Goal: Task Accomplishment & Management: Manage account settings

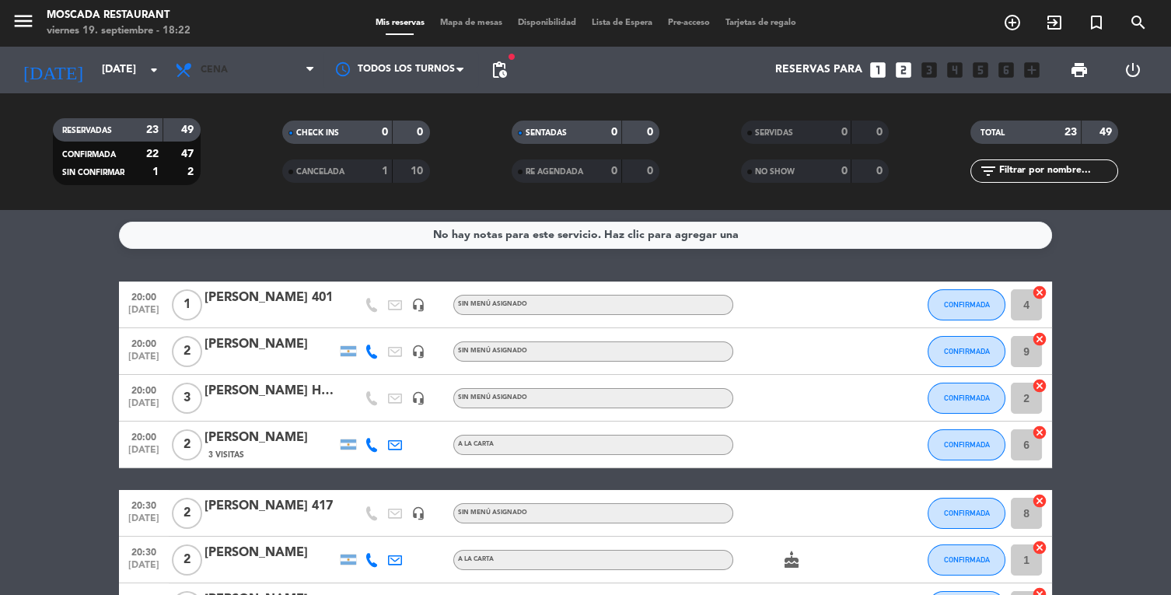
click at [235, 82] on span "Cena" at bounding box center [245, 70] width 156 height 34
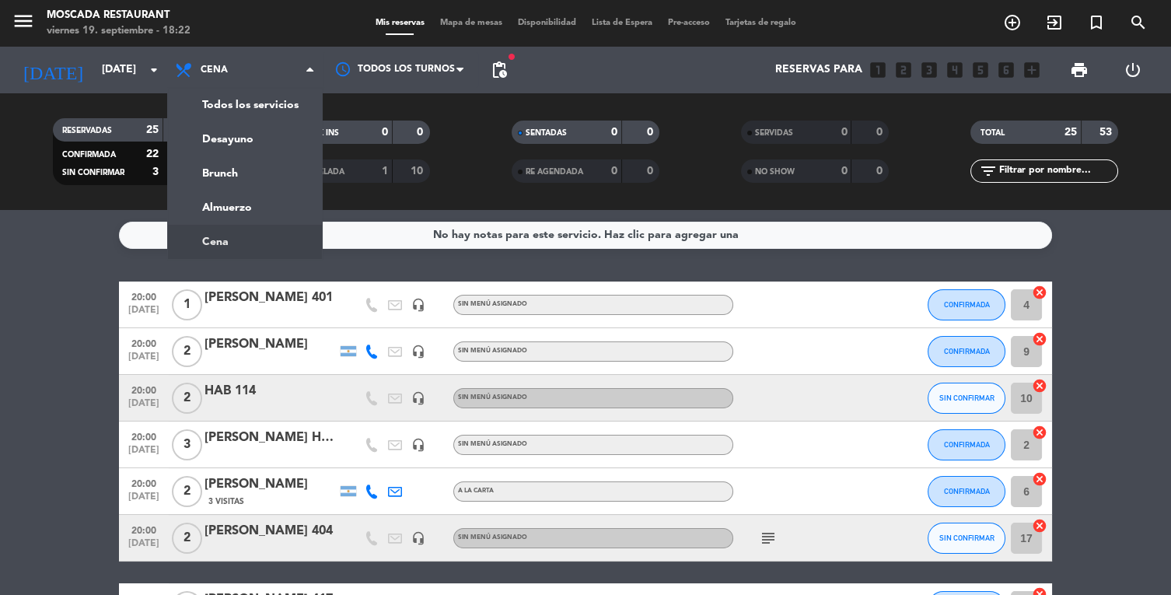
click at [251, 210] on ng-component "menu Moscada Restaurant [DATE] 19. septiembre - 18:22 Mis reservas Mapa de mesa…" at bounding box center [585, 297] width 1171 height 595
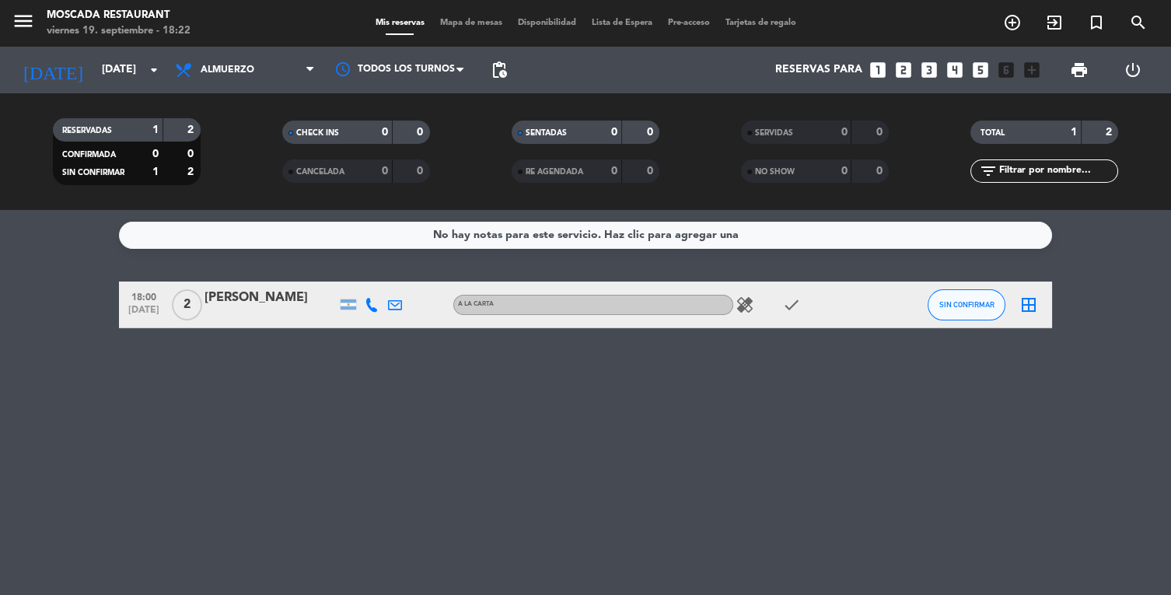
click at [751, 313] on icon "healing" at bounding box center [745, 304] width 19 height 19
click at [788, 310] on icon "check" at bounding box center [791, 304] width 19 height 19
click at [796, 308] on icon "check" at bounding box center [791, 304] width 19 height 19
click at [792, 302] on icon "check" at bounding box center [791, 304] width 19 height 19
click at [788, 311] on icon "check" at bounding box center [791, 304] width 19 height 19
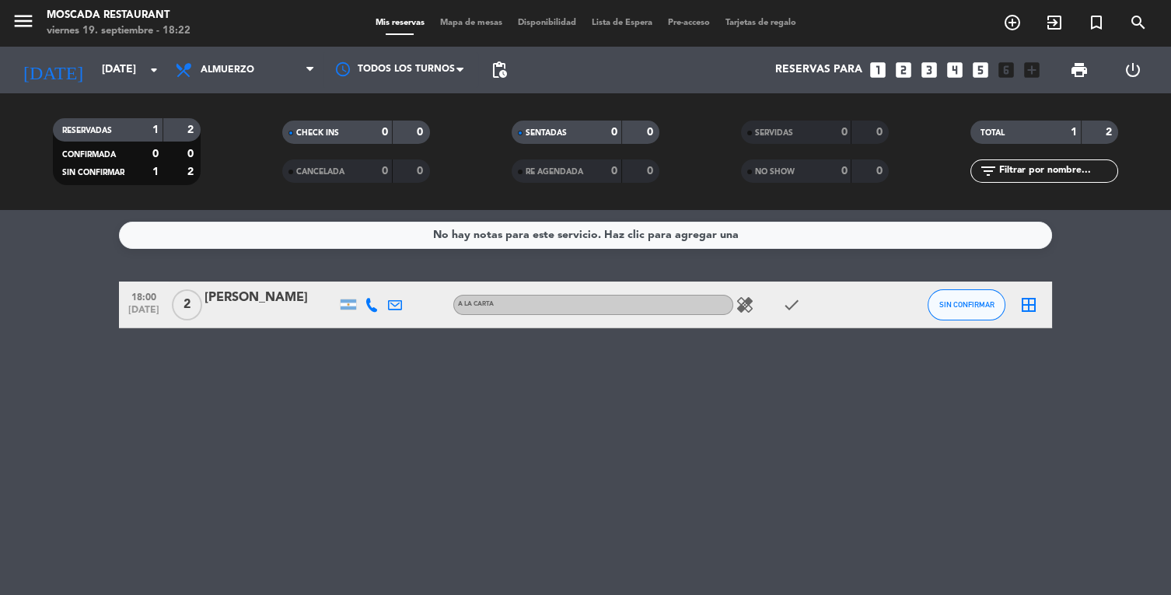
click at [793, 308] on icon "check" at bounding box center [791, 304] width 19 height 19
click at [782, 308] on icon "check" at bounding box center [791, 304] width 19 height 19
click at [792, 303] on icon "check" at bounding box center [791, 304] width 19 height 19
click at [809, 299] on div "healing check" at bounding box center [803, 304] width 140 height 46
click at [792, 300] on icon "check" at bounding box center [791, 304] width 19 height 19
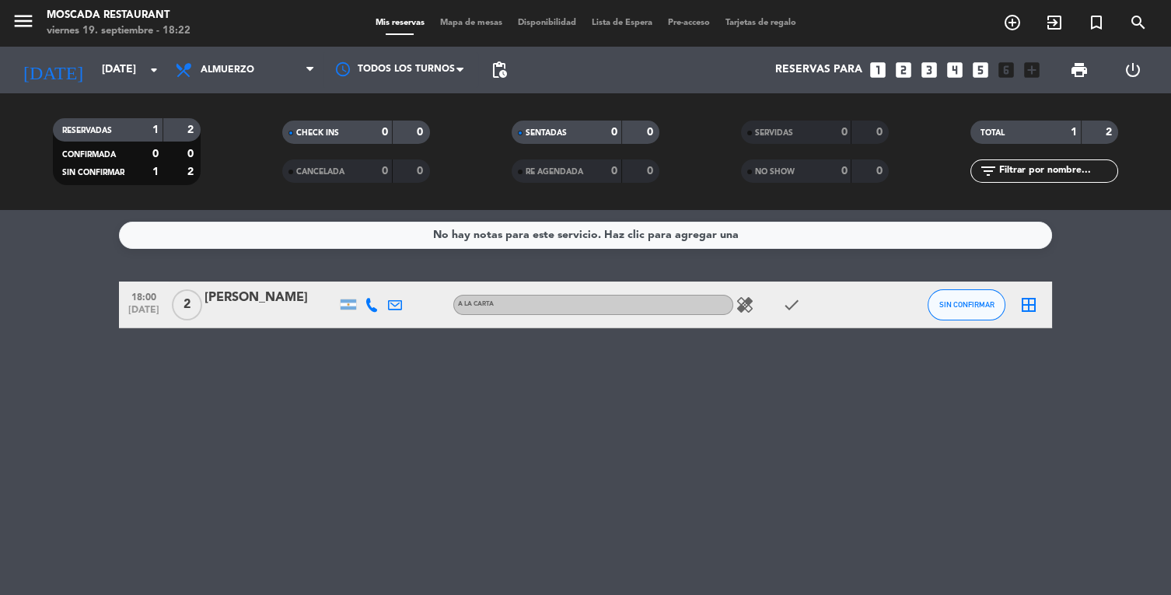
click at [785, 303] on icon "check" at bounding box center [791, 304] width 19 height 19
click at [792, 304] on icon "check" at bounding box center [791, 304] width 19 height 19
click at [678, 409] on div "No hay notas para este servicio. Haz clic para agregar una 18:00 [DATE] 2 [PERS…" at bounding box center [585, 402] width 1171 height 385
click at [939, 302] on span "SIN CONFIRMAR" at bounding box center [966, 304] width 55 height 9
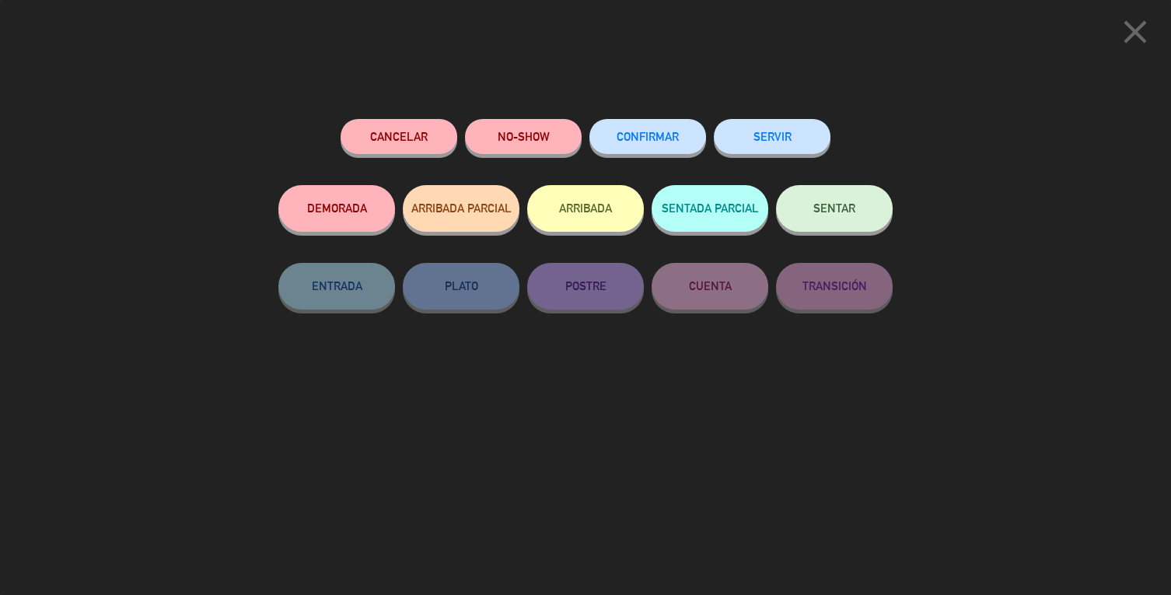
click at [565, 204] on button "ARRIBADA" at bounding box center [585, 208] width 117 height 47
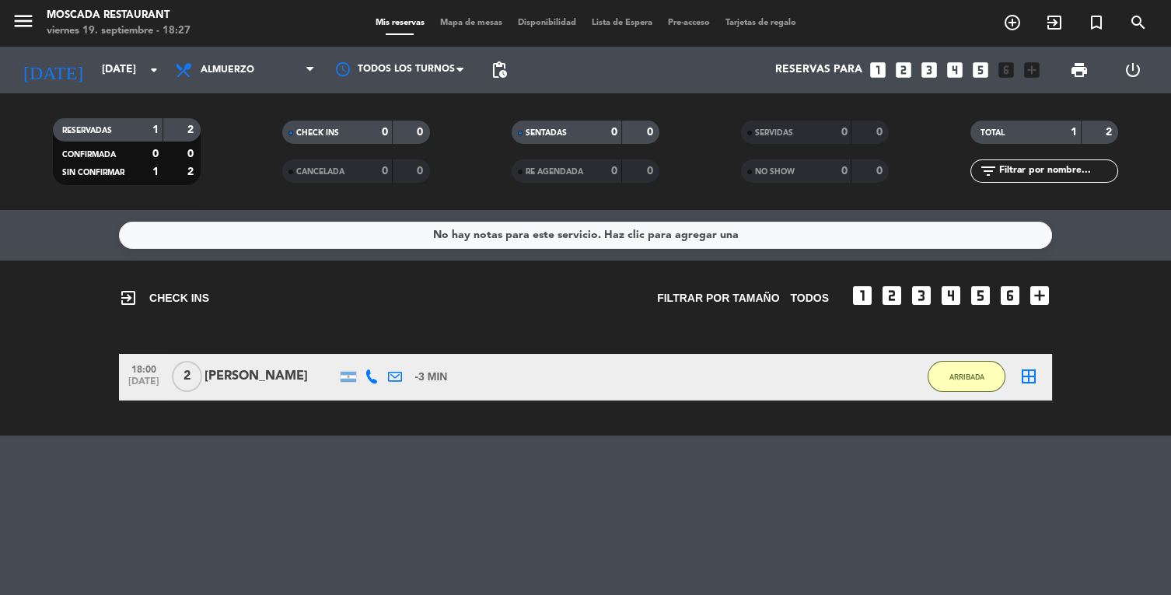
click at [379, 543] on div "No hay notas para este servicio. Haz clic para agregar una exit_to_app CHECK IN…" at bounding box center [585, 402] width 1171 height 385
click at [413, 544] on div "No hay notas para este servicio. Haz clic para agregar una exit_to_app CHECK IN…" at bounding box center [585, 402] width 1171 height 385
click at [410, 552] on div "No hay notas para este servicio. Haz clic para agregar una exit_to_app CHECK IN…" at bounding box center [585, 402] width 1171 height 385
click at [415, 544] on div "No hay notas para este servicio. Haz clic para agregar una exit_to_app CHECK IN…" at bounding box center [585, 402] width 1171 height 385
click at [413, 558] on div "No hay notas para este servicio. Haz clic para agregar una exit_to_app CHECK IN…" at bounding box center [585, 402] width 1171 height 385
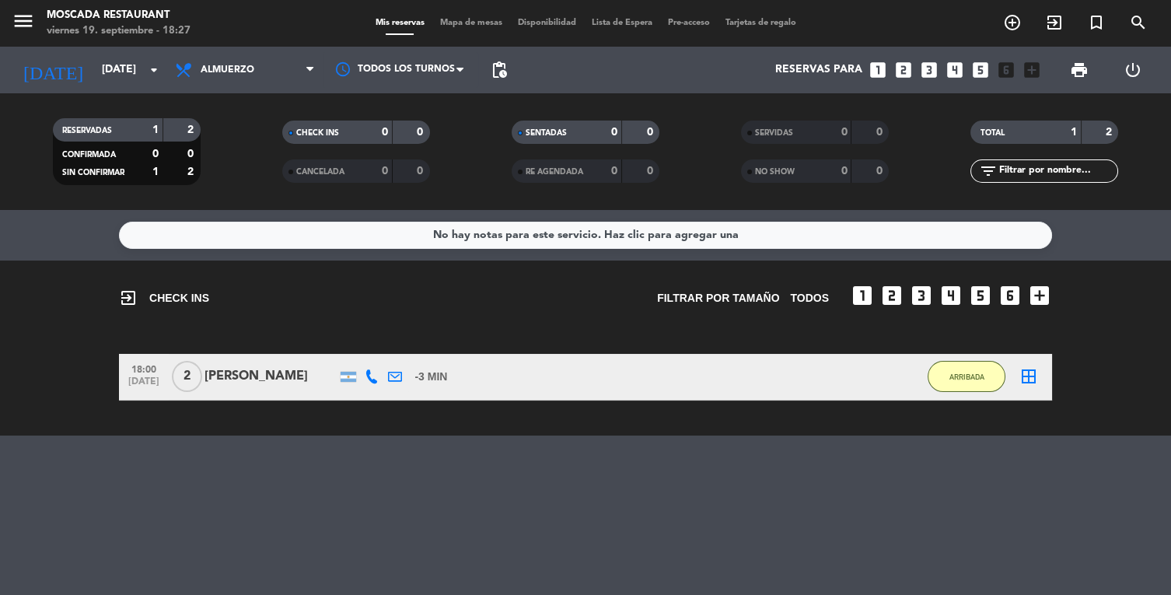
click at [407, 545] on div "No hay notas para este servicio. Haz clic para agregar una exit_to_app CHECK IN…" at bounding box center [585, 402] width 1171 height 385
click at [429, 565] on div "No hay notas para este servicio. Haz clic para agregar una exit_to_app CHECK IN…" at bounding box center [585, 402] width 1171 height 385
click at [429, 594] on div "No hay notas para este servicio. Haz clic para agregar una exit_to_app CHECK IN…" at bounding box center [585, 402] width 1171 height 385
click at [432, 593] on div "No hay notas para este servicio. Haz clic para agregar una exit_to_app CHECK IN…" at bounding box center [585, 402] width 1171 height 385
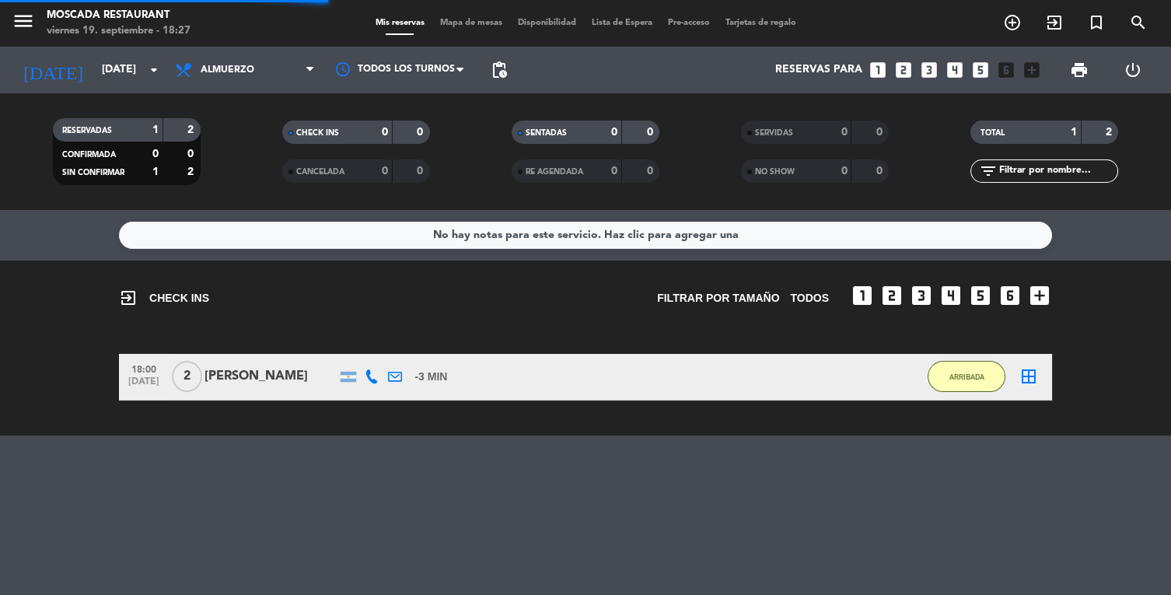
click at [534, 501] on div "No hay notas para este servicio. Haz clic para agregar una exit_to_app CHECK IN…" at bounding box center [585, 402] width 1171 height 385
click at [432, 594] on div "No hay notas para este servicio. Haz clic para agregar una exit_to_app CHECK IN…" at bounding box center [585, 402] width 1171 height 385
click at [287, 78] on span "Almuerzo" at bounding box center [245, 70] width 156 height 34
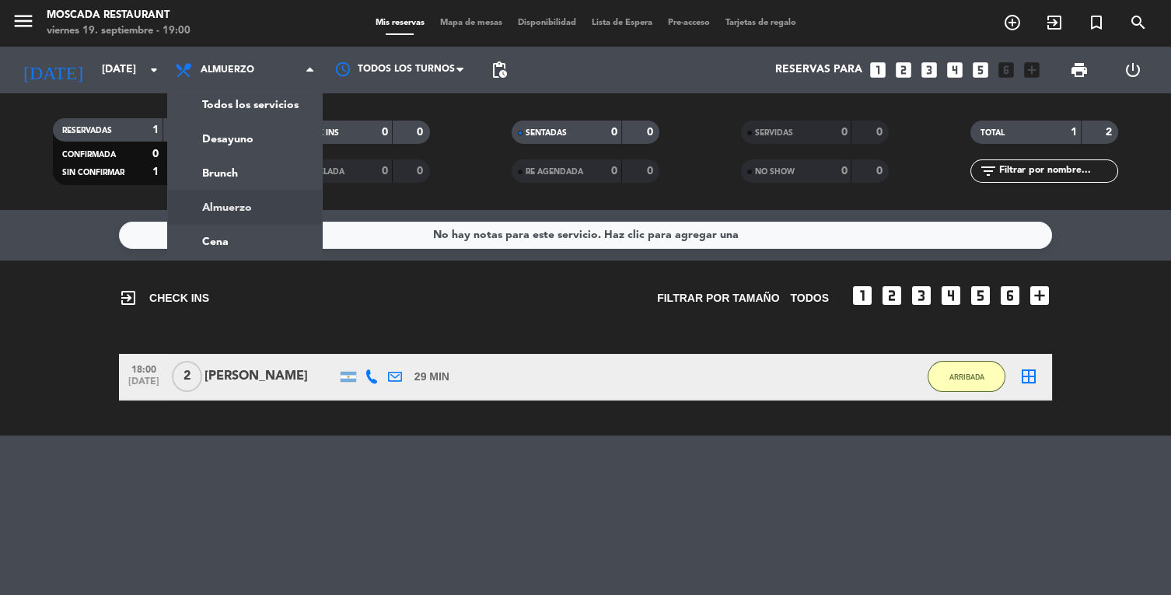
click at [299, 240] on ng-component "menu Moscada Restaurant [DATE] 19. septiembre - 19:00 Mis reservas Mapa de mesa…" at bounding box center [585, 297] width 1171 height 595
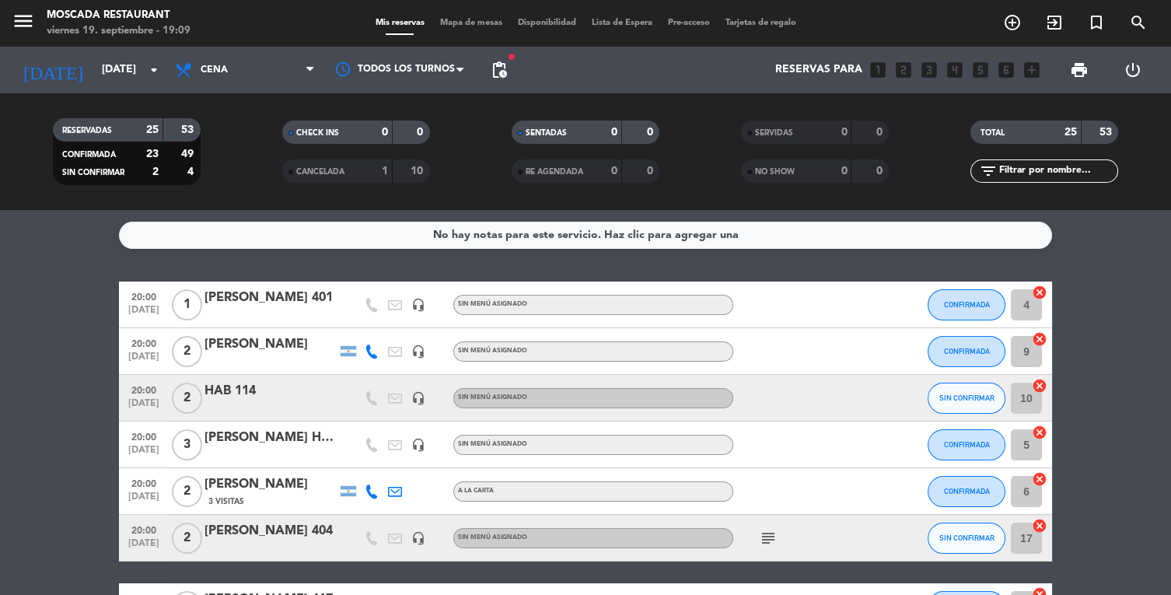
click at [26, 277] on div "No hay notas para este servicio. Haz clic para agregar una 20:00 [DATE] 1 [PERS…" at bounding box center [585, 402] width 1171 height 385
click at [265, 66] on span "Cena" at bounding box center [245, 70] width 156 height 34
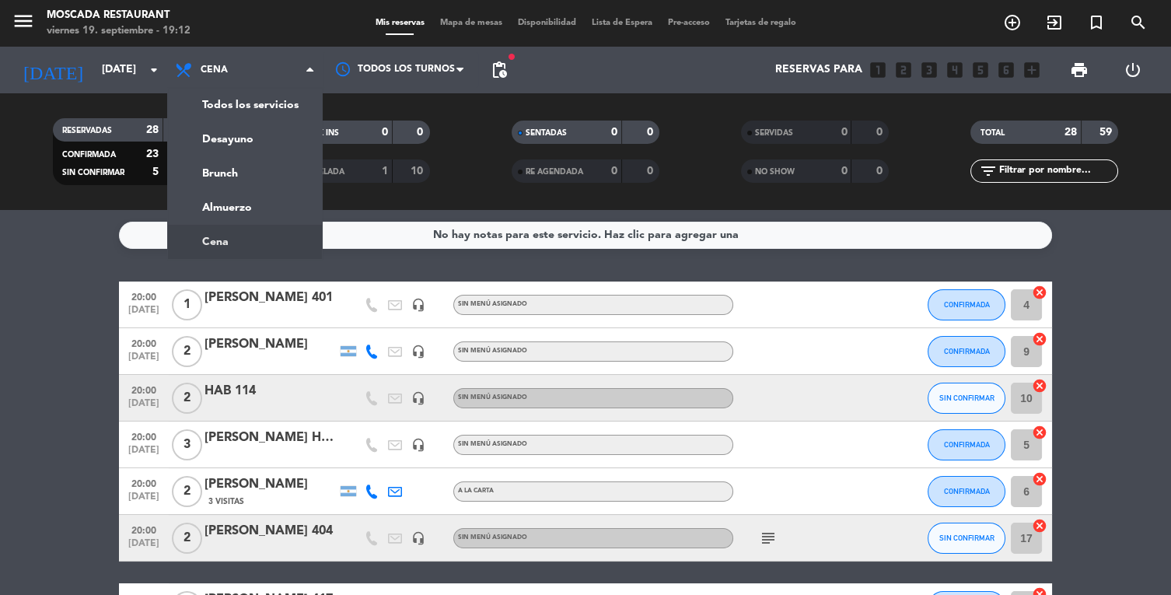
click at [246, 212] on ng-component "menu Moscada Restaurant [DATE] 19. septiembre - 19:12 Mis reservas Mapa de mesa…" at bounding box center [585, 297] width 1171 height 595
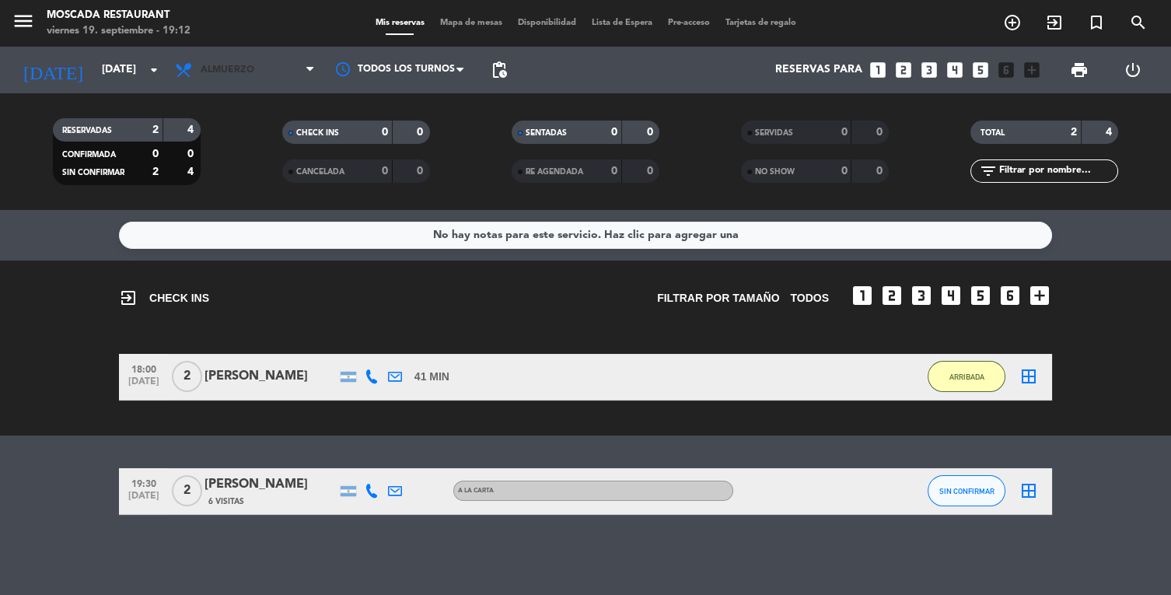
click at [233, 75] on span "Almuerzo" at bounding box center [228, 70] width 54 height 11
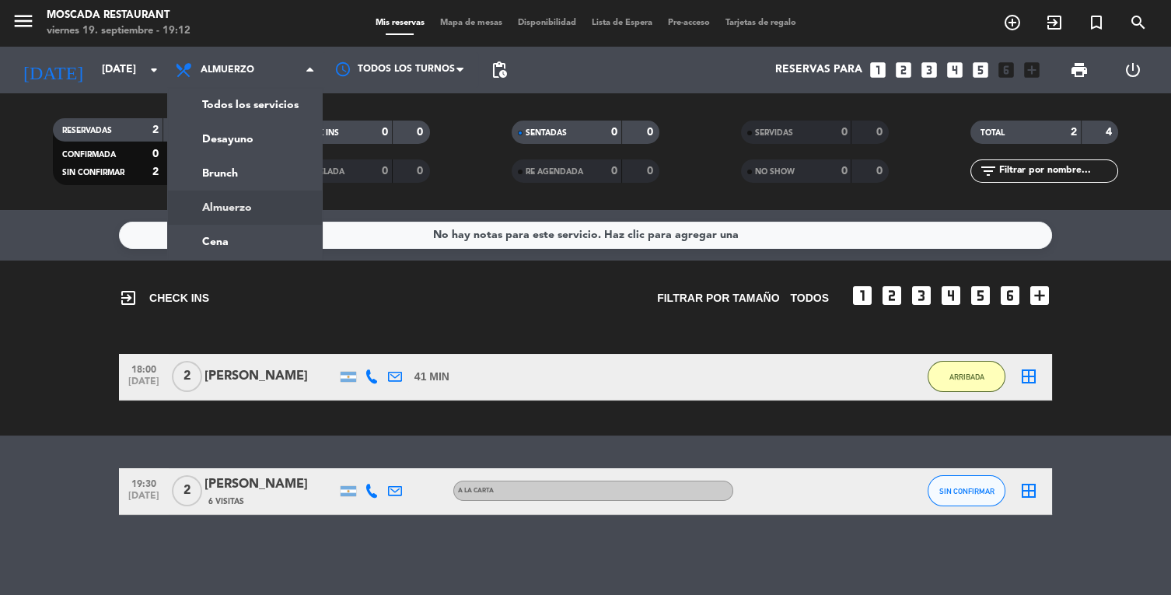
click at [220, 105] on div "menu Moscada Restaurant [DATE] 19. septiembre - 19:12 Mis reservas Mapa de mesa…" at bounding box center [585, 105] width 1171 height 210
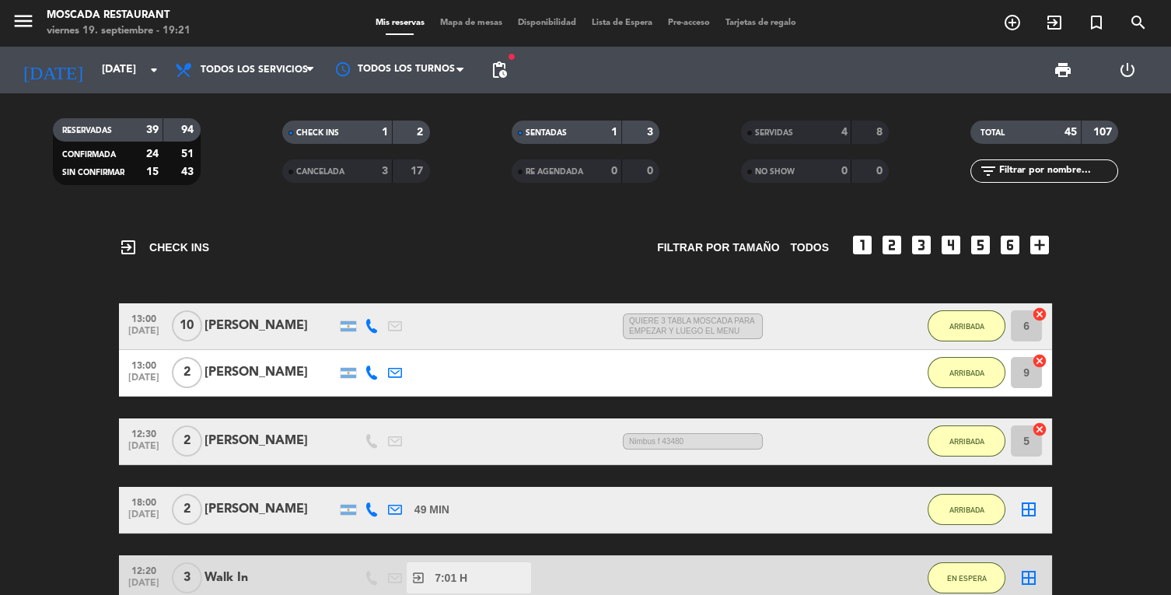
click at [456, 26] on span "Mapa de mesas" at bounding box center [471, 23] width 78 height 9
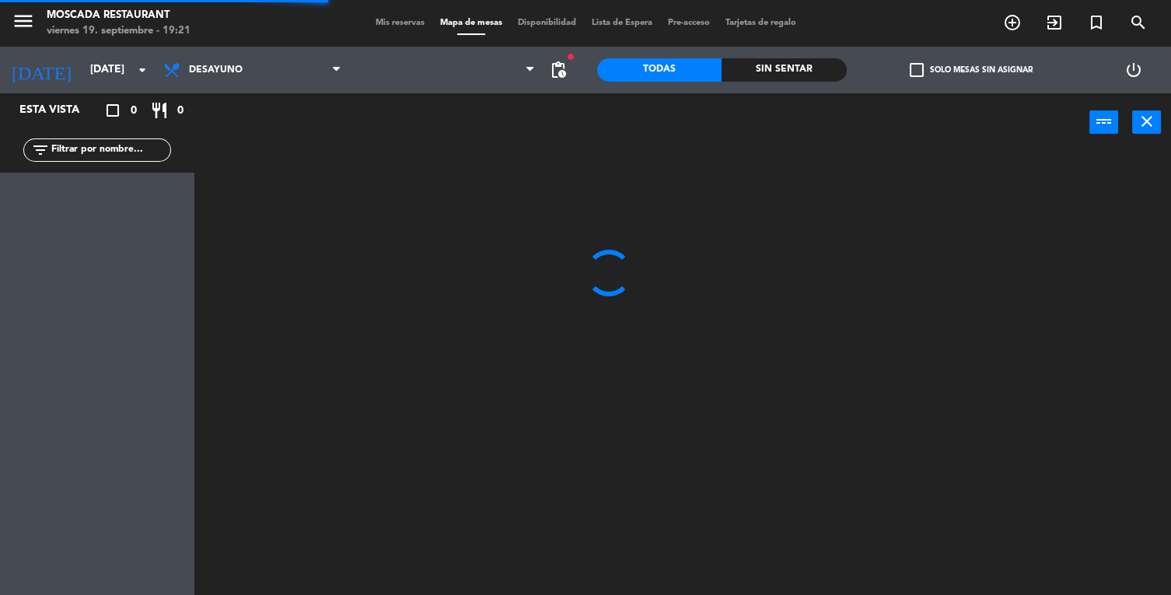
click at [548, 24] on span "Disponibilidad" at bounding box center [547, 23] width 74 height 9
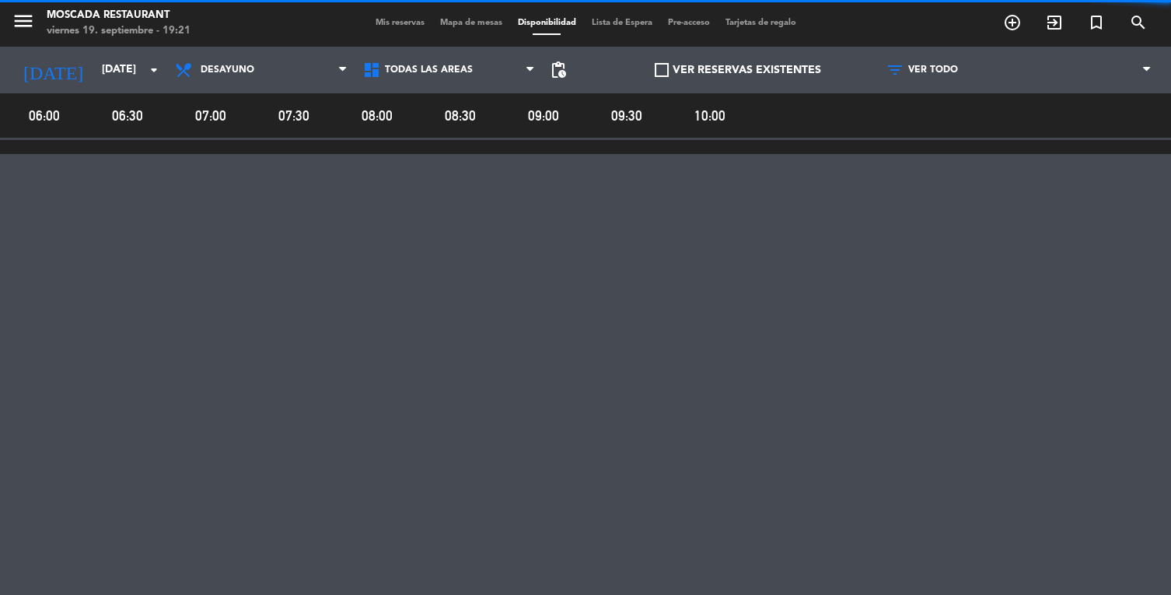
click at [378, 22] on span "Mis reservas" at bounding box center [400, 23] width 65 height 9
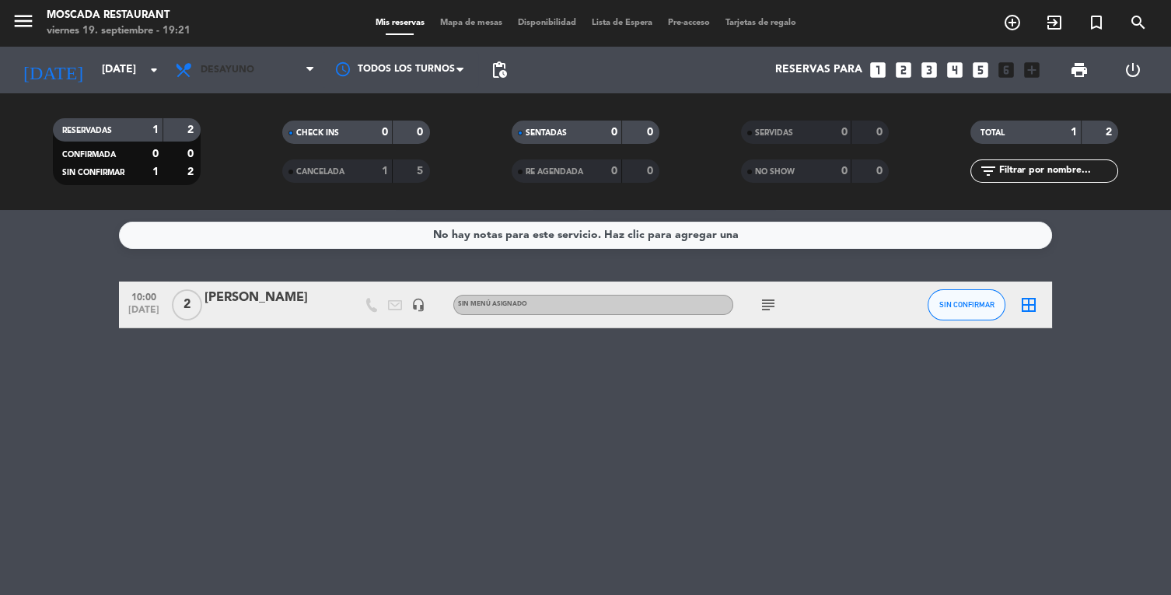
click at [278, 85] on span "Desayuno" at bounding box center [245, 70] width 156 height 34
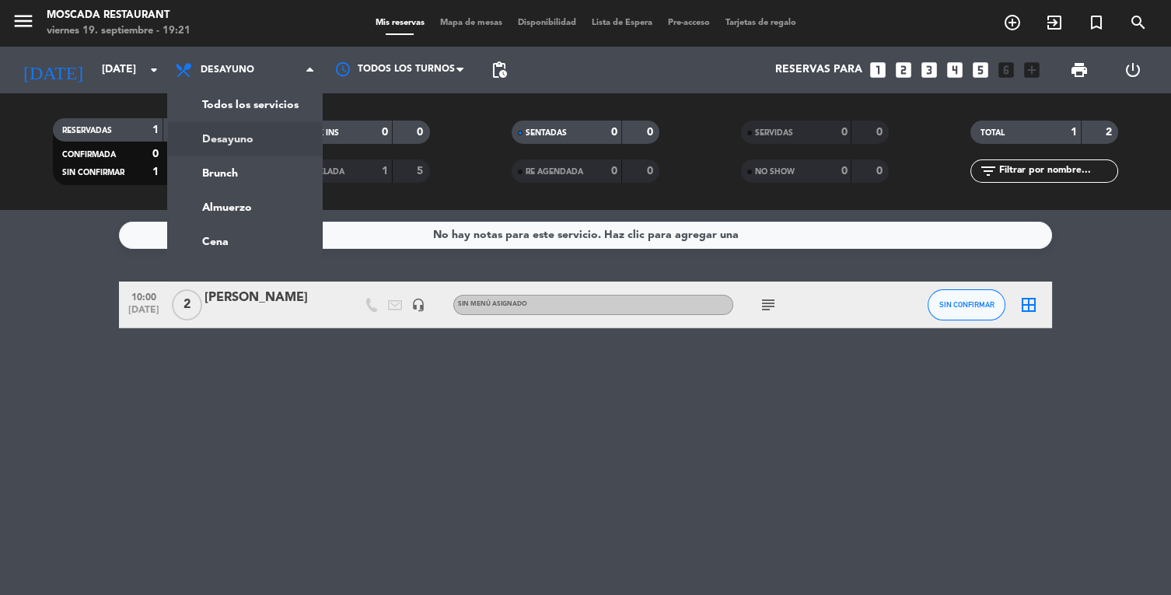
click at [263, 251] on ng-component "menu Moscada Restaurant [DATE] 19. septiembre - 19:21 Mis reservas Mapa de mesa…" at bounding box center [585, 297] width 1171 height 595
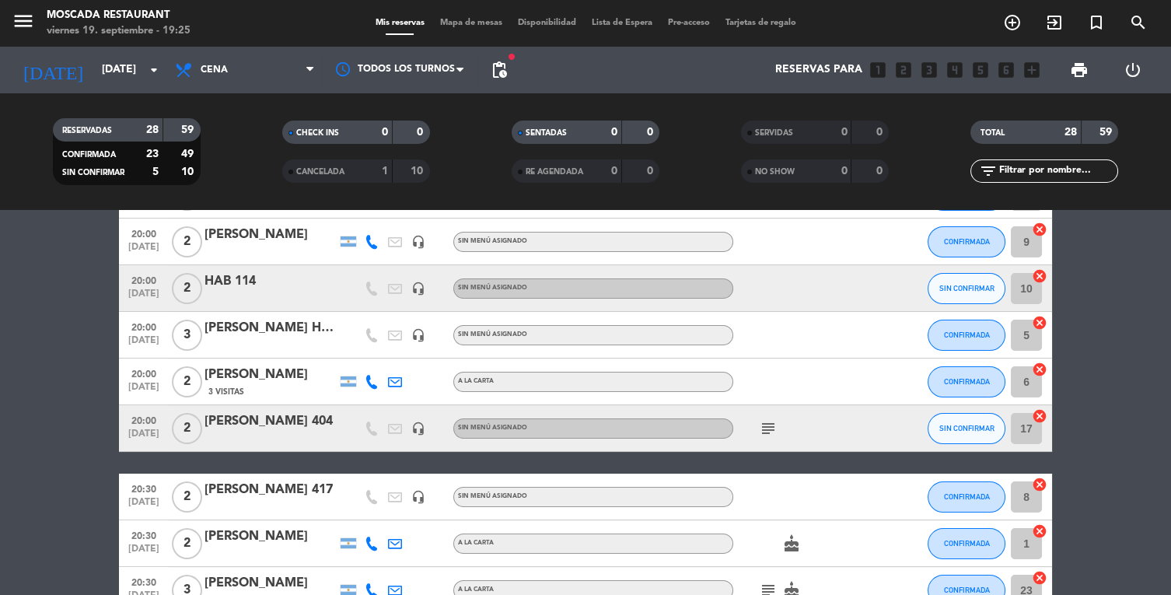
scroll to position [110, 0]
click at [762, 424] on icon "subject" at bounding box center [768, 428] width 19 height 19
click at [771, 424] on icon "subject" at bounding box center [768, 428] width 19 height 19
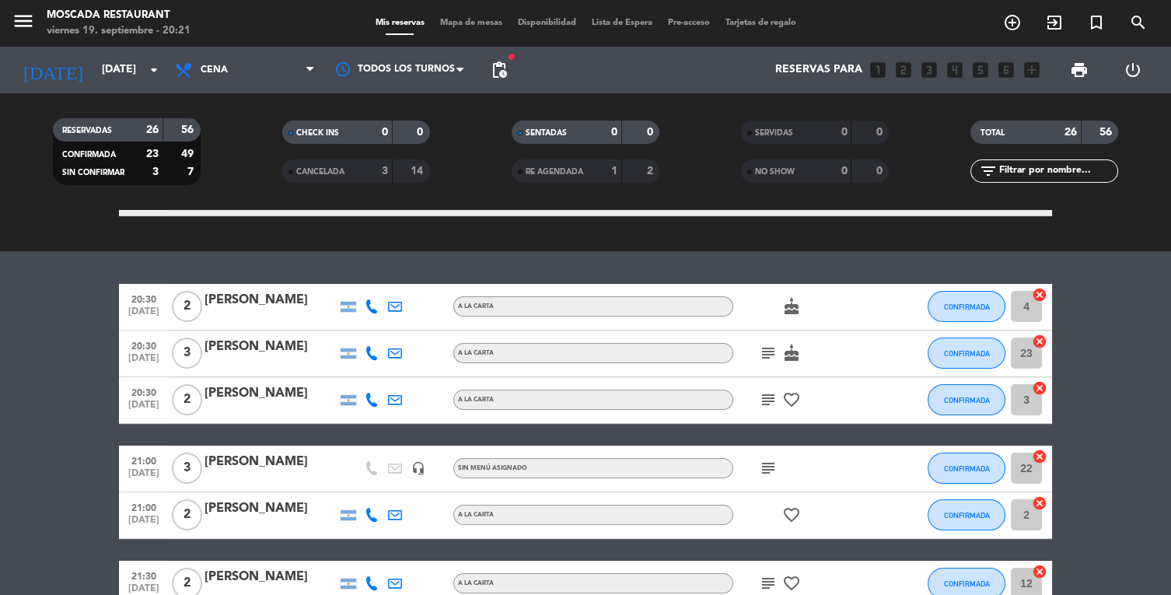
scroll to position [597, 0]
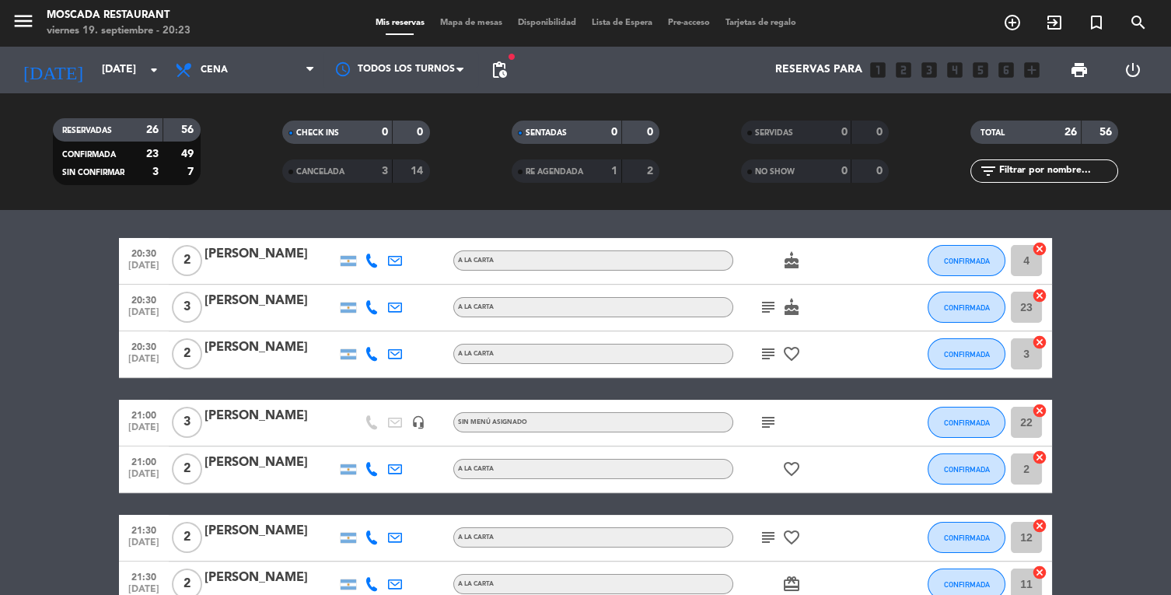
click at [760, 315] on icon "subject" at bounding box center [768, 307] width 19 height 19
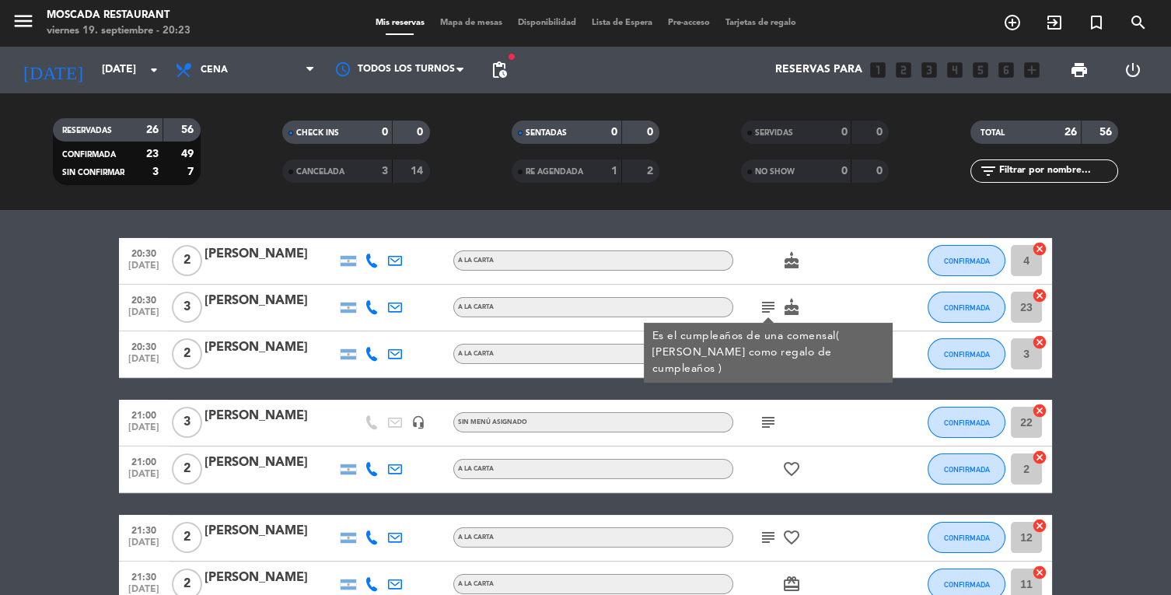
click at [793, 313] on icon "cake" at bounding box center [791, 307] width 19 height 19
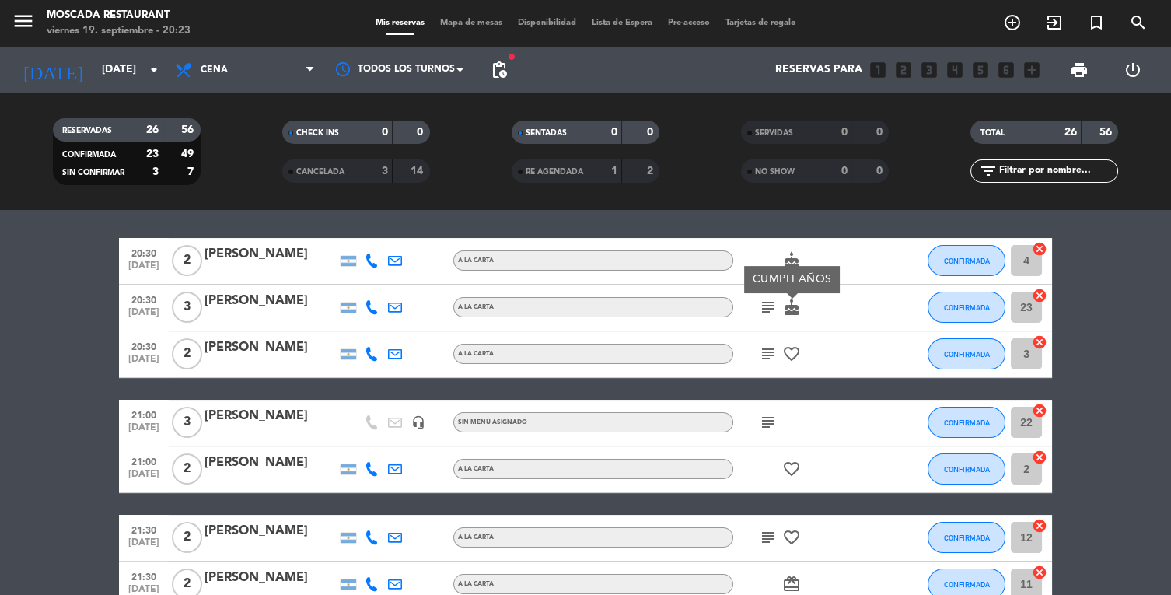
click at [792, 266] on div "CUMPLEAÑOS" at bounding box center [792, 279] width 96 height 27
click at [796, 261] on icon "cake" at bounding box center [791, 260] width 19 height 19
click at [768, 429] on icon "subject" at bounding box center [768, 422] width 19 height 19
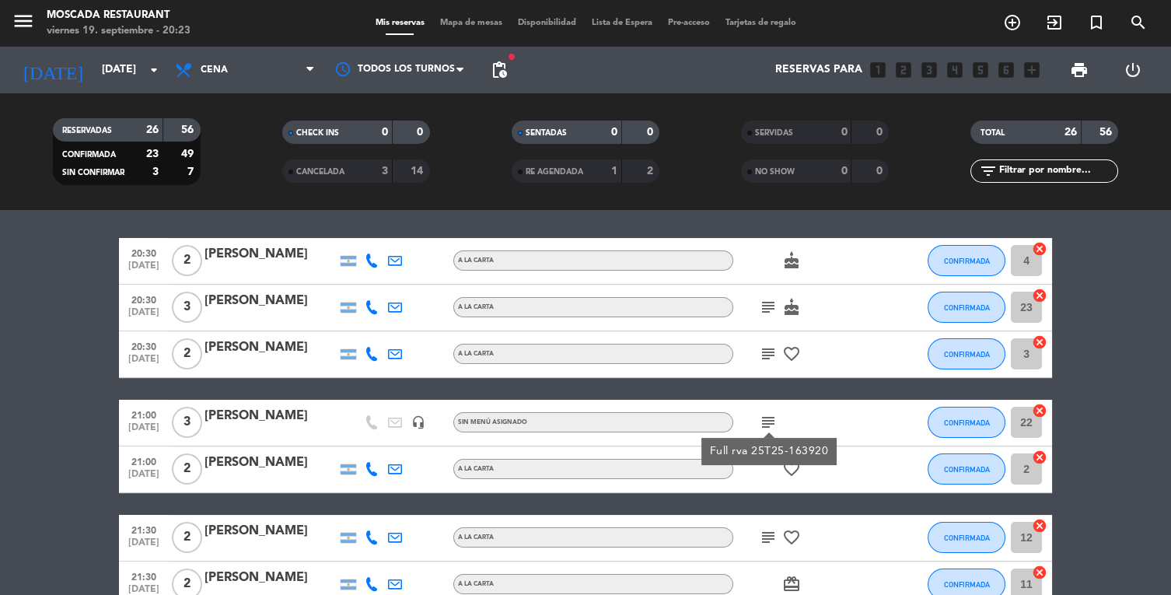
scroll to position [804, 0]
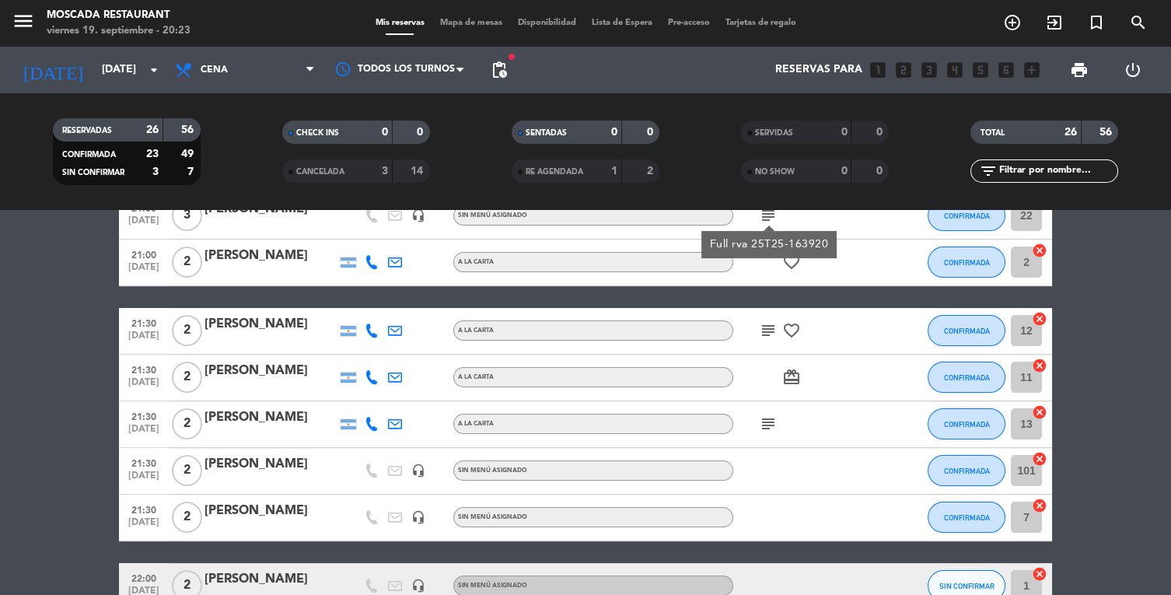
click at [763, 334] on icon "subject" at bounding box center [768, 330] width 19 height 19
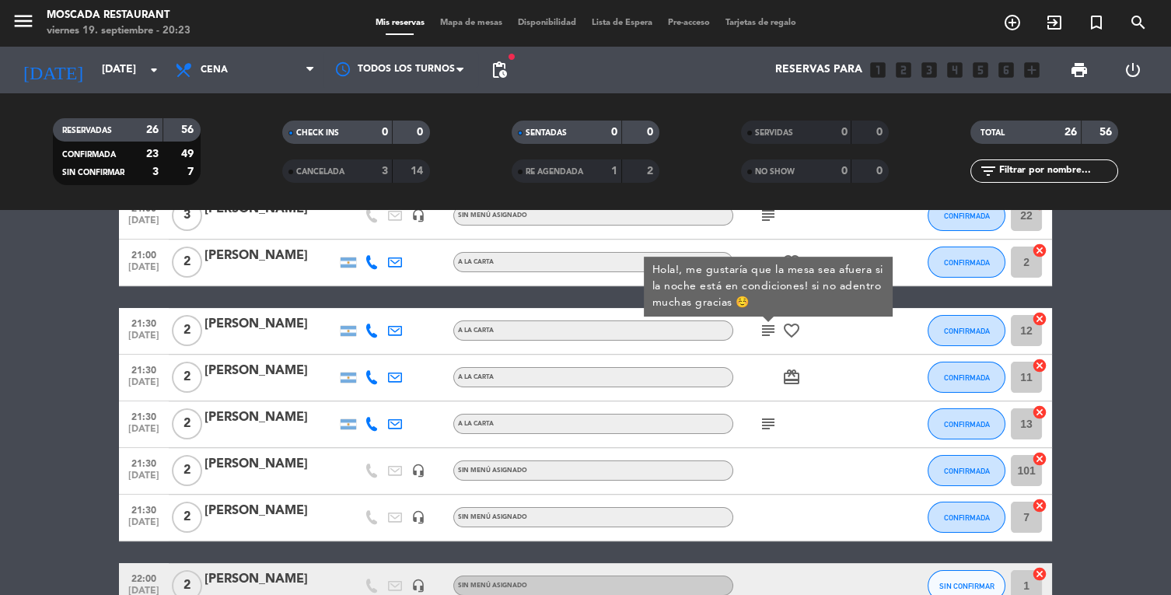
click at [795, 376] on icon "card_giftcard" at bounding box center [791, 377] width 19 height 19
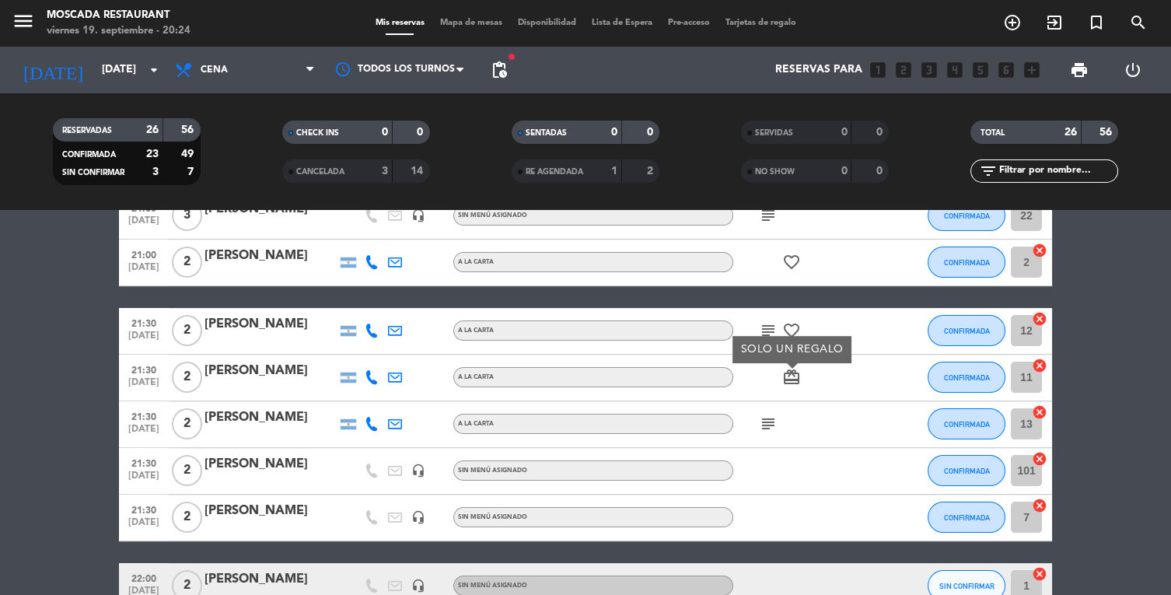
click at [792, 327] on icon "favorite_border" at bounding box center [791, 330] width 19 height 19
click at [776, 427] on icon "subject" at bounding box center [768, 423] width 19 height 19
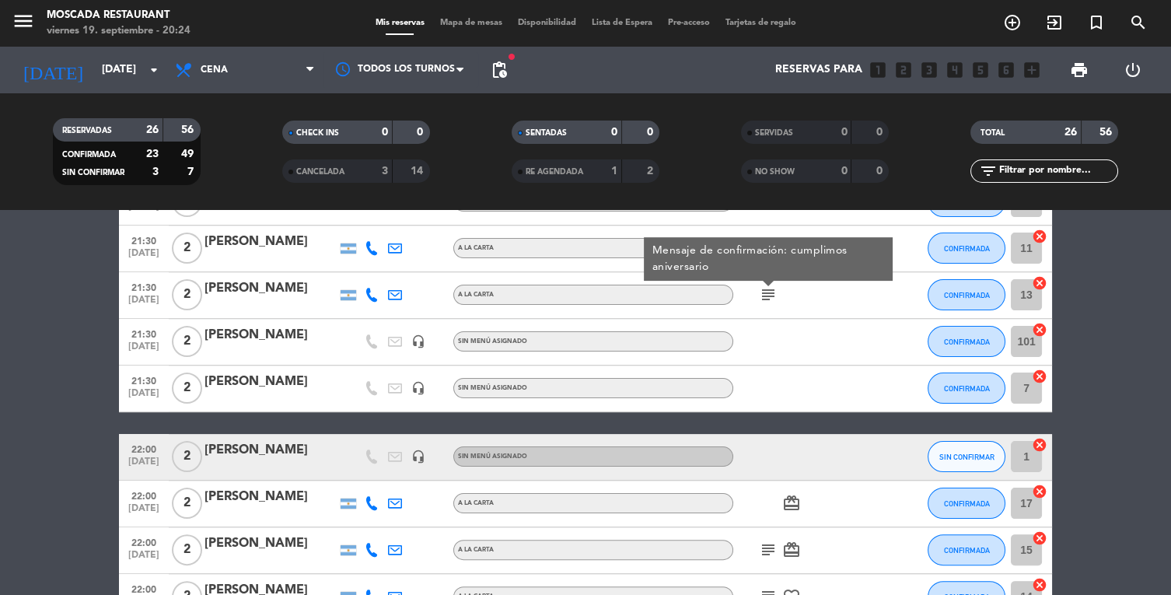
scroll to position [949, 0]
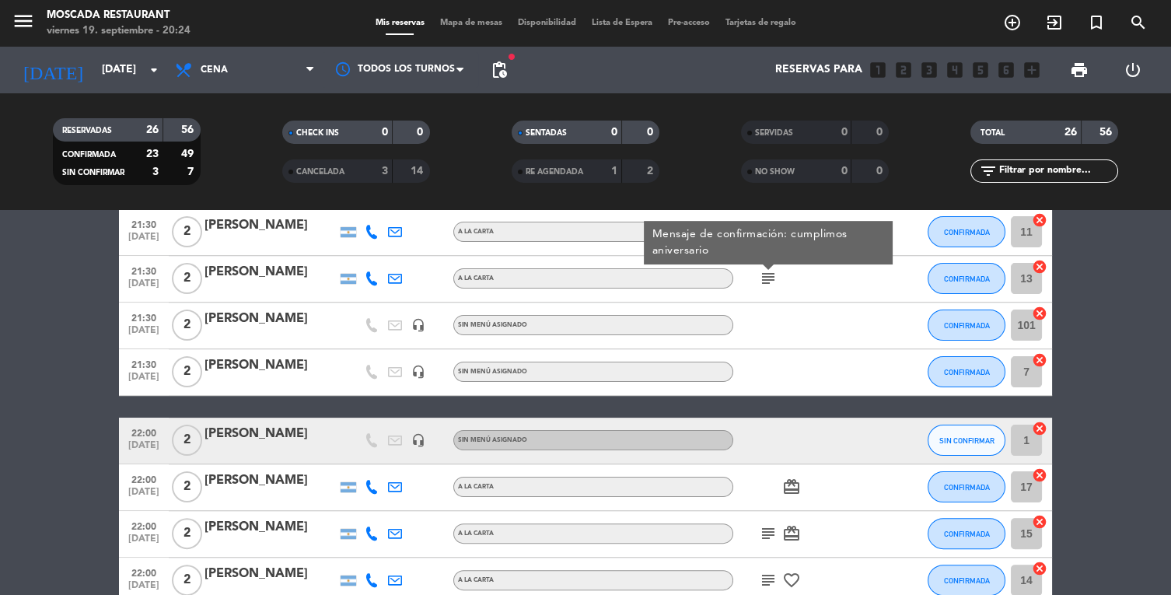
click at [783, 486] on icon "card_giftcard" at bounding box center [791, 486] width 19 height 19
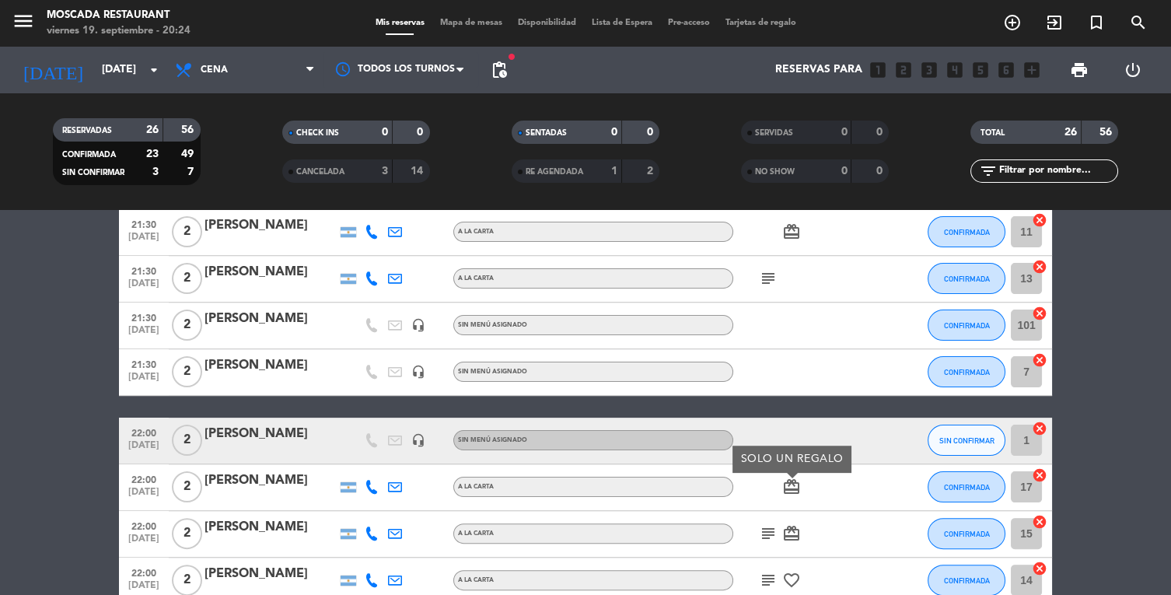
click at [761, 531] on icon "subject" at bounding box center [768, 533] width 19 height 19
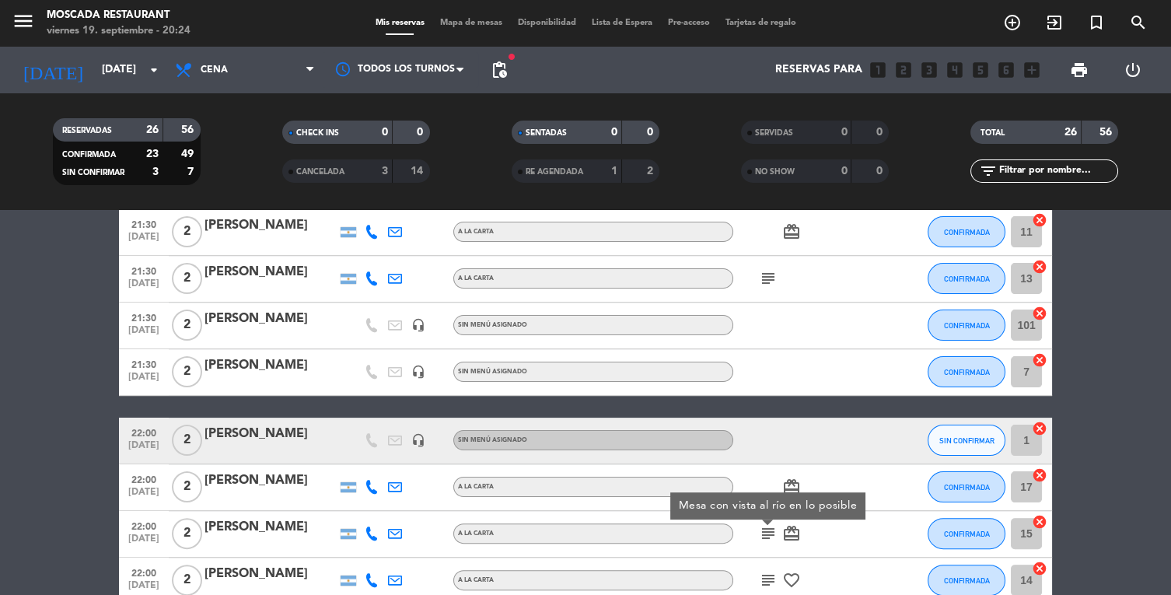
click at [785, 535] on icon "card_giftcard" at bounding box center [791, 533] width 19 height 19
click at [750, 533] on div "subject card_giftcard SOLO UN REGALO" at bounding box center [803, 534] width 140 height 46
click at [761, 536] on icon "subject" at bounding box center [768, 533] width 19 height 19
click at [791, 541] on icon "card_giftcard" at bounding box center [791, 533] width 19 height 19
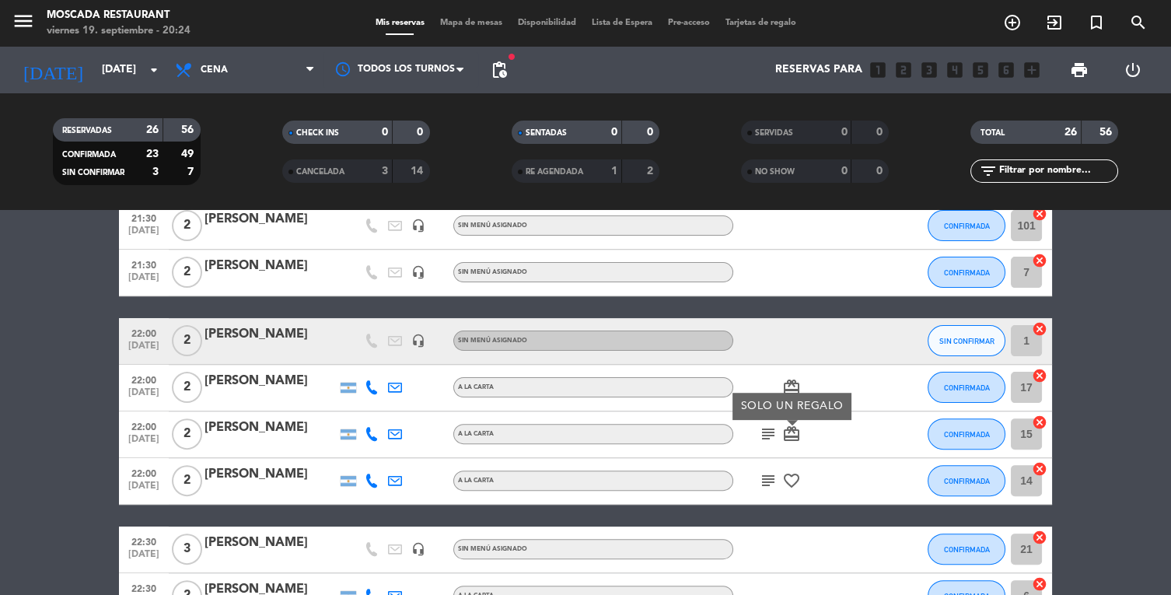
click at [765, 484] on icon "subject" at bounding box center [768, 480] width 19 height 19
click at [785, 487] on icon "favorite_border" at bounding box center [791, 480] width 19 height 19
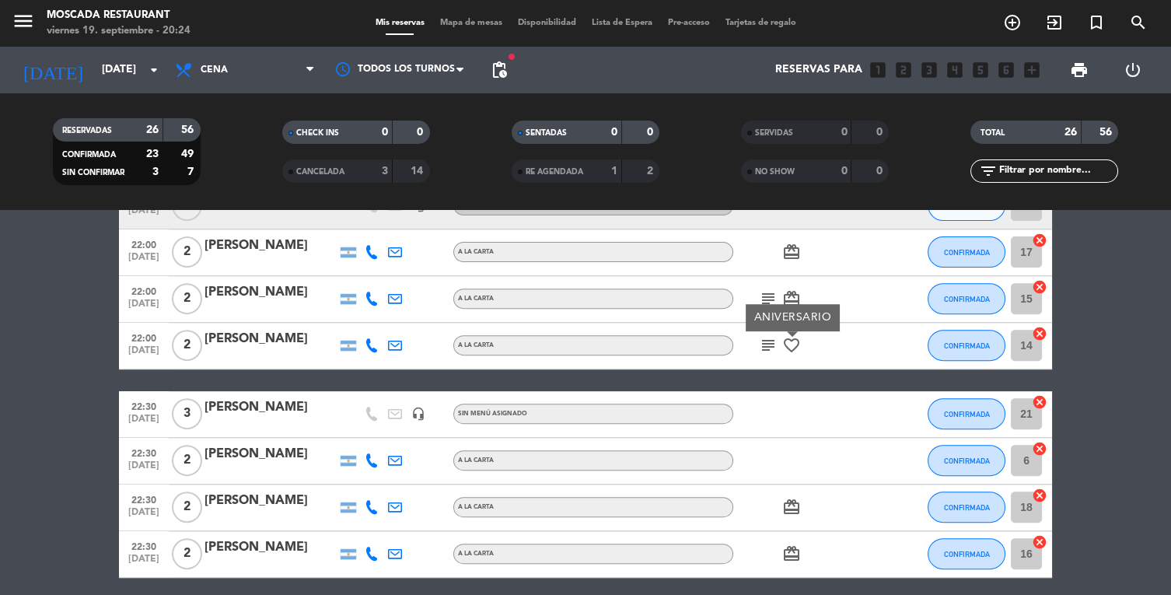
scroll to position [1190, 0]
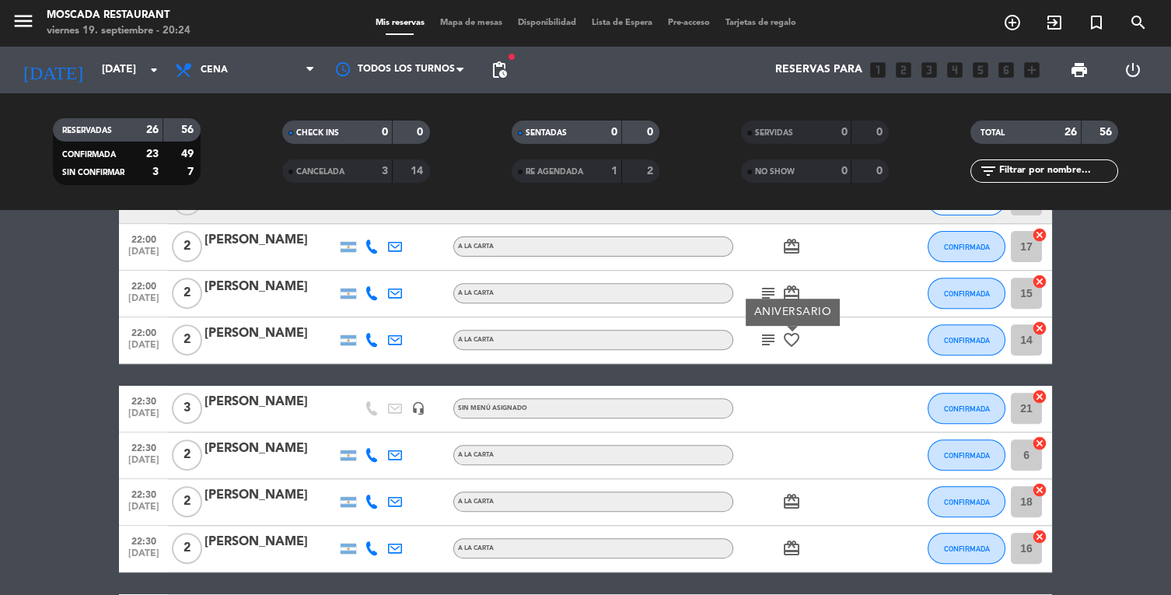
click at [783, 509] on icon "card_giftcard" at bounding box center [791, 501] width 19 height 19
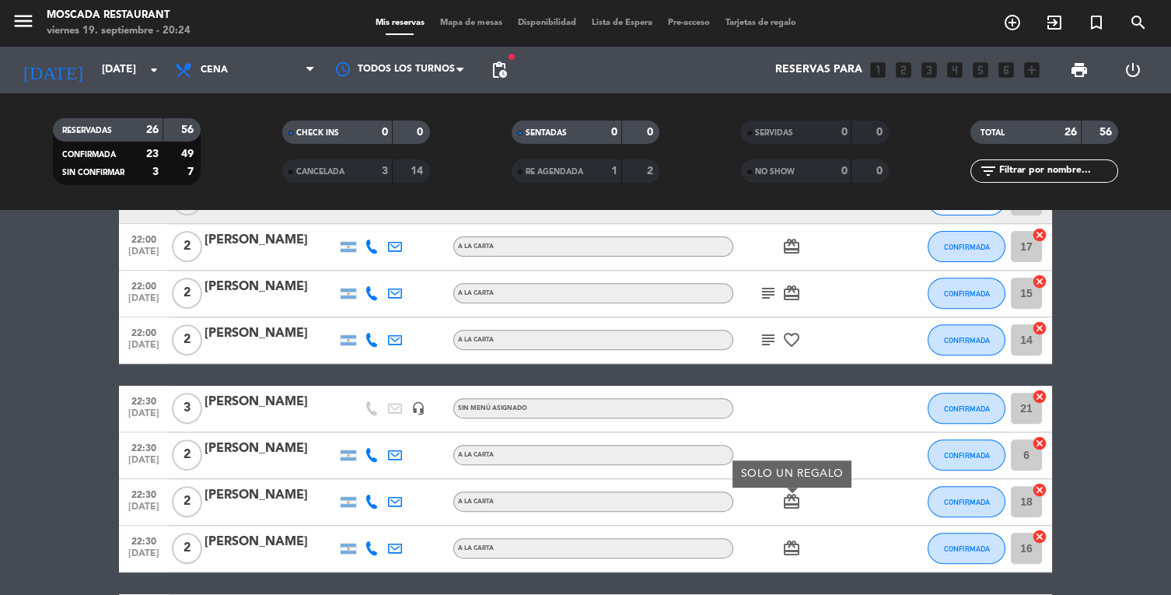
click at [792, 556] on icon "card_giftcard" at bounding box center [791, 548] width 19 height 19
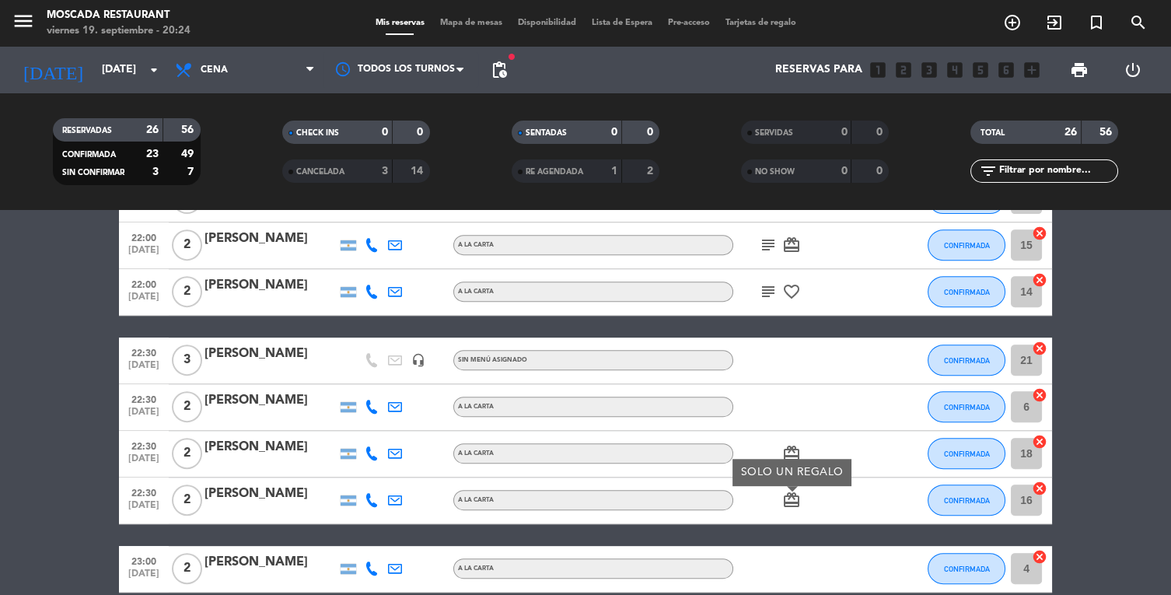
scroll to position [0, 0]
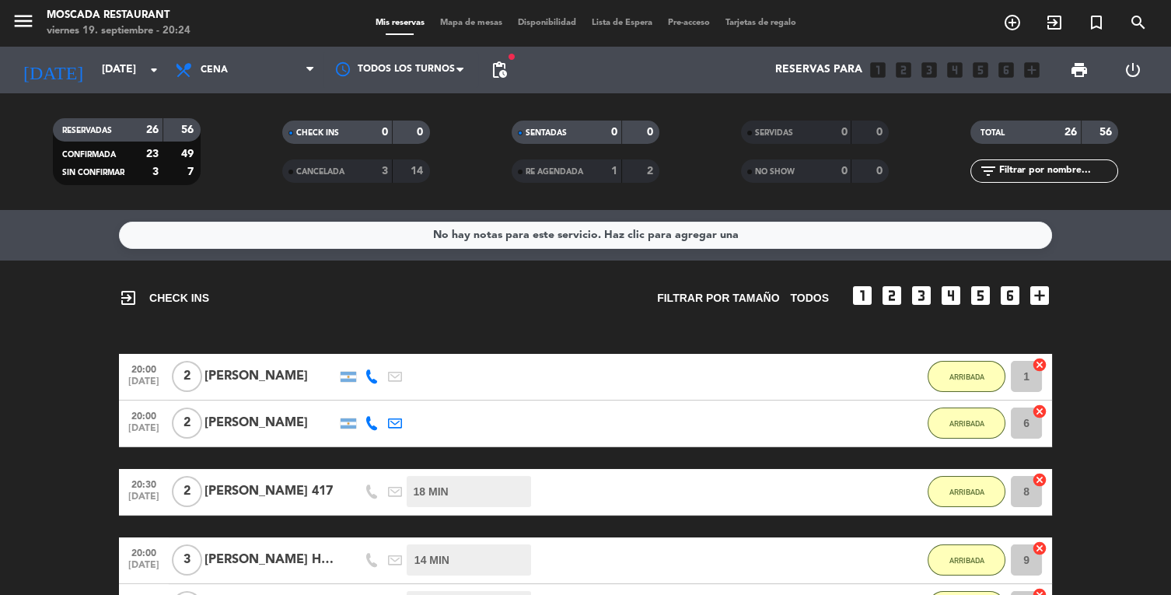
click at [82, 413] on bookings-row "20:00 [DATE] 2 [PERSON_NAME] 51 MIN / 2:32 H sms ARRIBADA 1 cancel 20:00 [DATE]…" at bounding box center [585, 561] width 1171 height 414
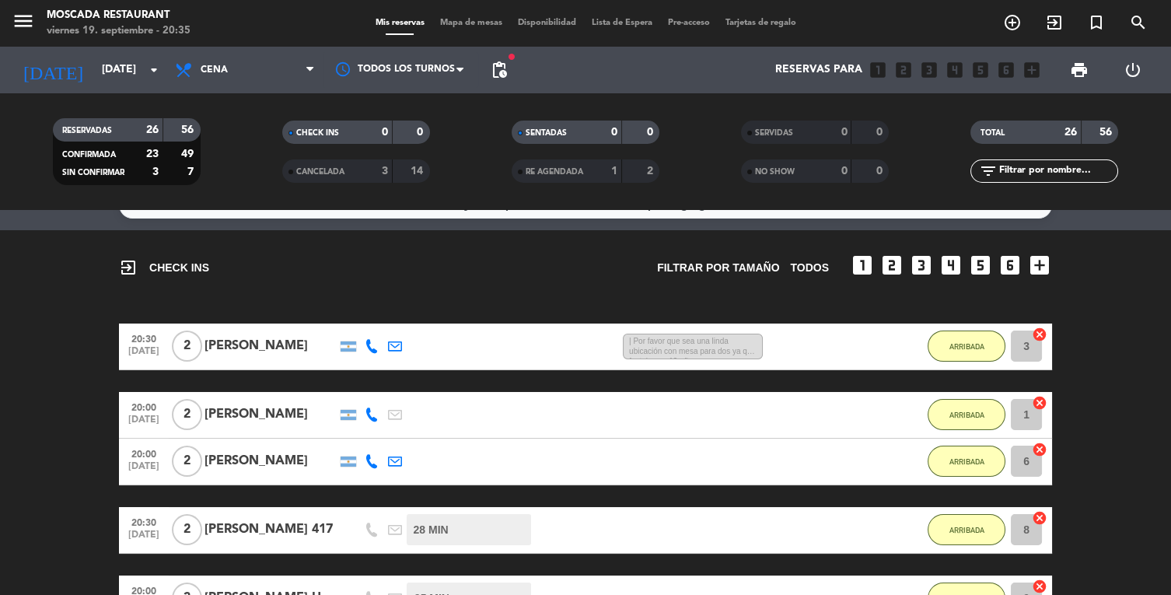
scroll to position [35, 0]
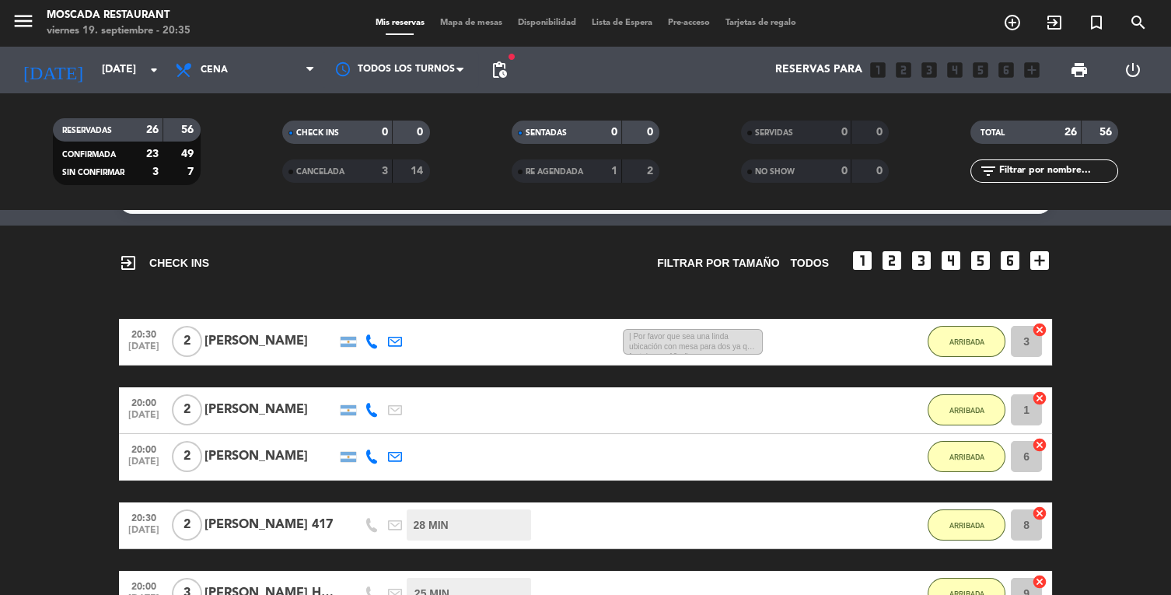
click at [719, 335] on span "| Por favor que sea una linda ubicación con mesa para dos ya que festejamos 19 …" at bounding box center [693, 342] width 140 height 26
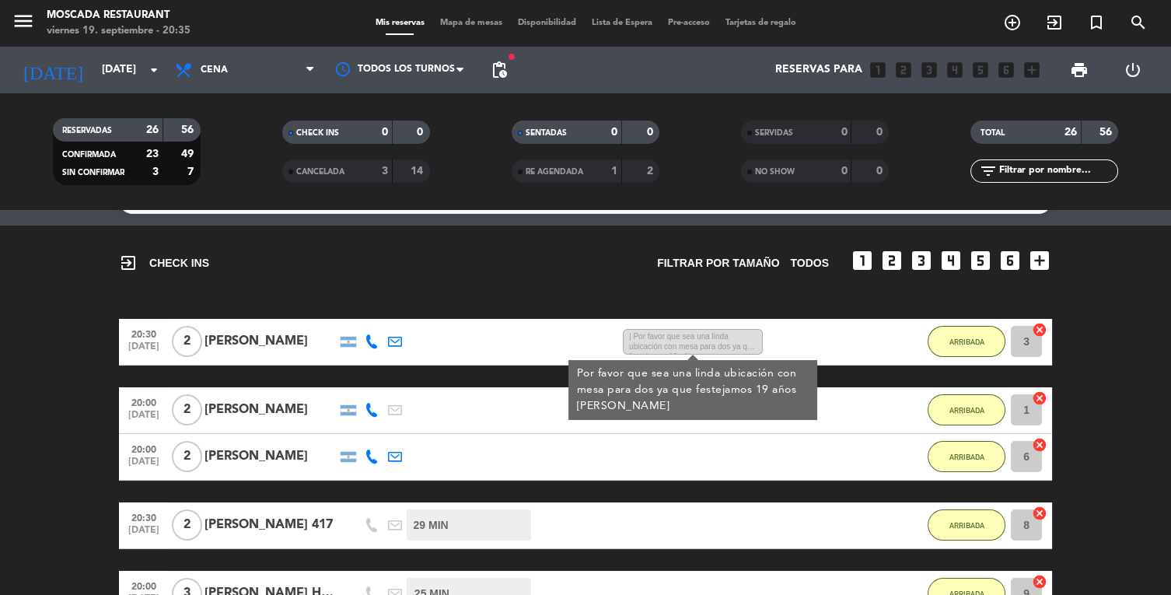
click at [96, 284] on div "exit_to_app CHECK INS Filtrar por tamaño TODOS looks_one looks_two looks_3 look…" at bounding box center [585, 531] width 1171 height 610
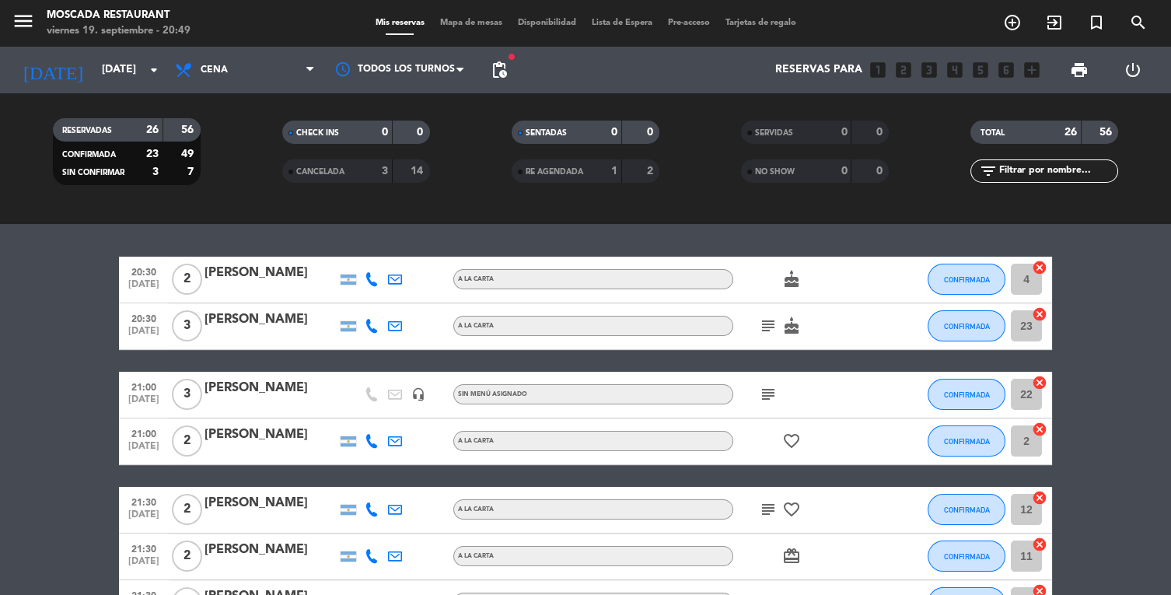
scroll to position [649, 0]
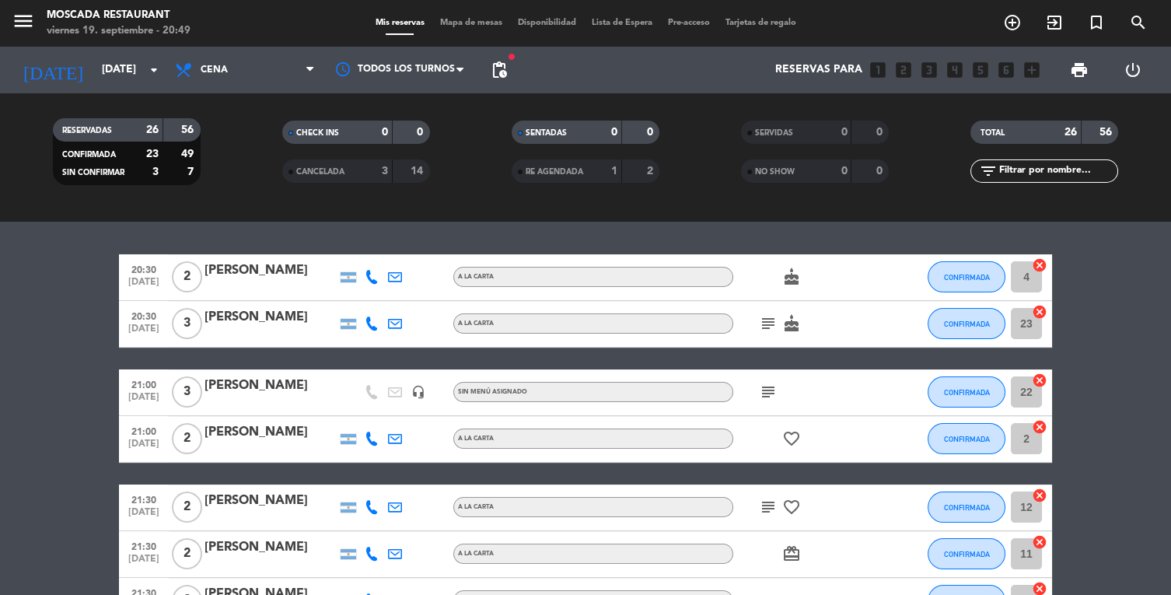
click at [759, 325] on icon "subject" at bounding box center [768, 323] width 19 height 19
